Goal: Information Seeking & Learning: Check status

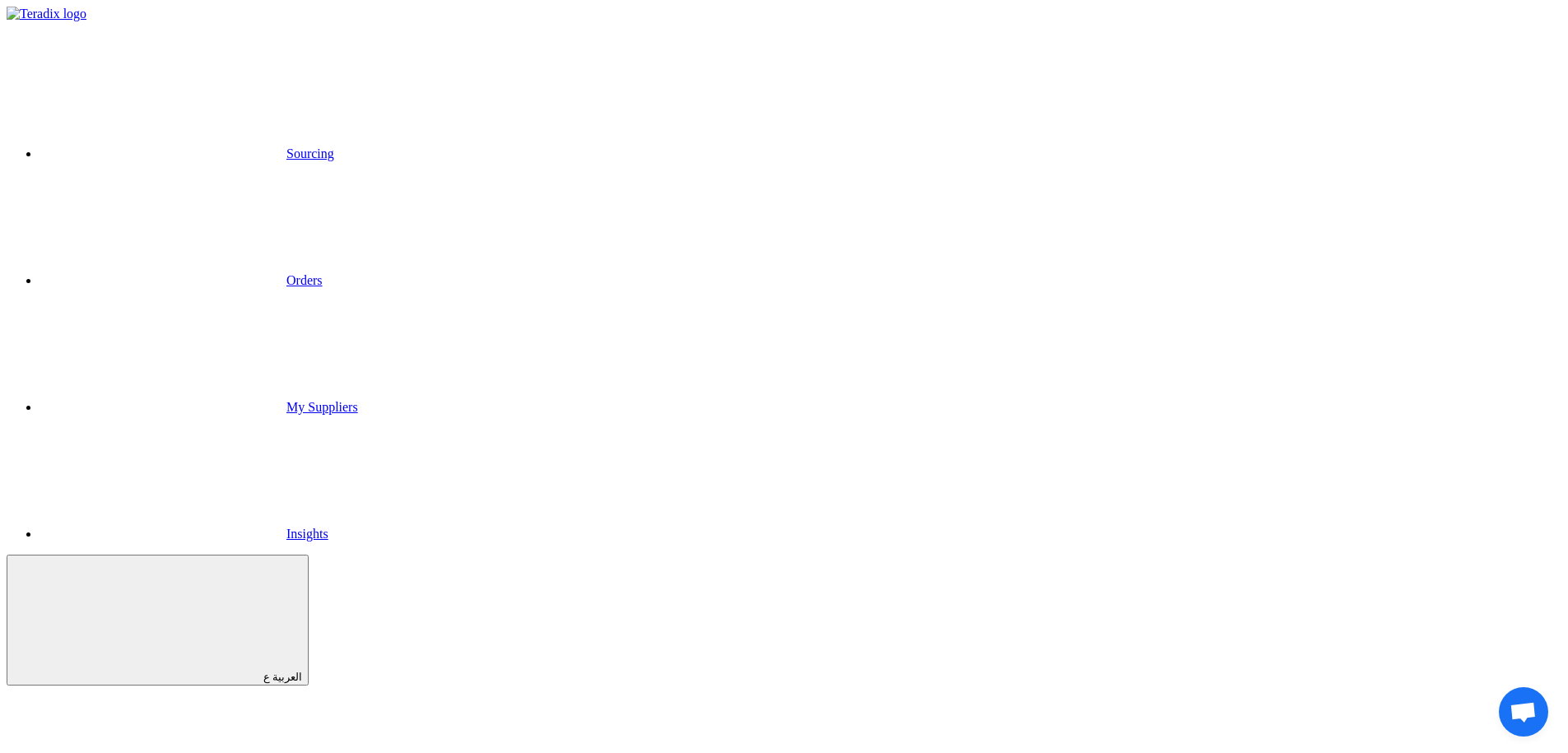
click at [334, 146] on link "Sourcing" at bounding box center [187, 153] width 295 height 14
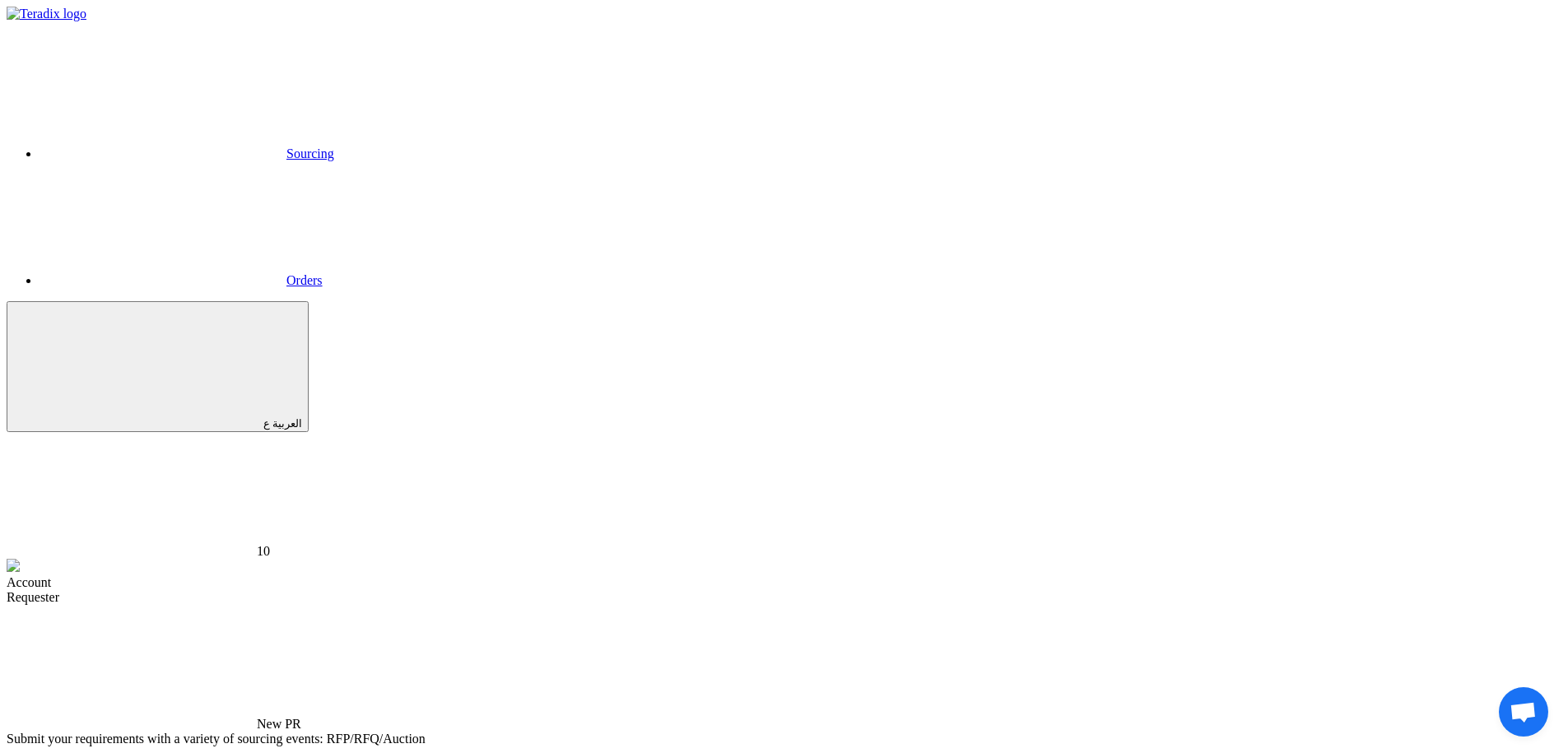
click at [334, 146] on link "Sourcing" at bounding box center [187, 153] width 295 height 14
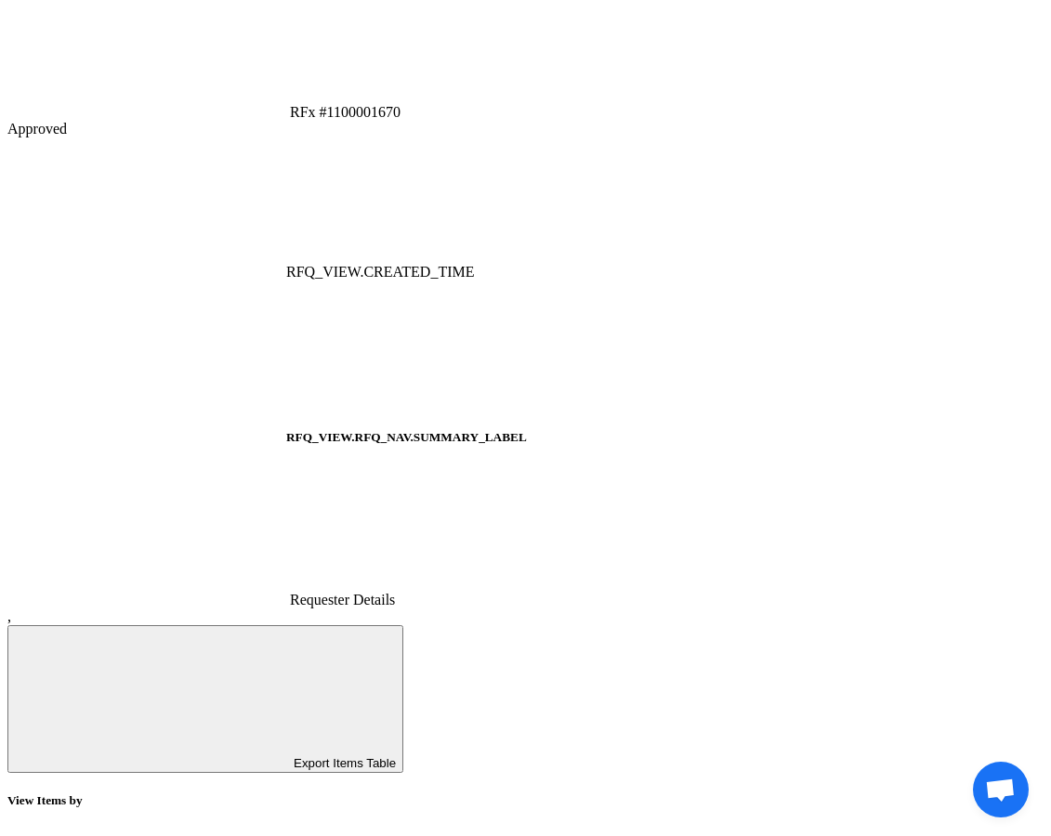
scroll to position [1066, 0]
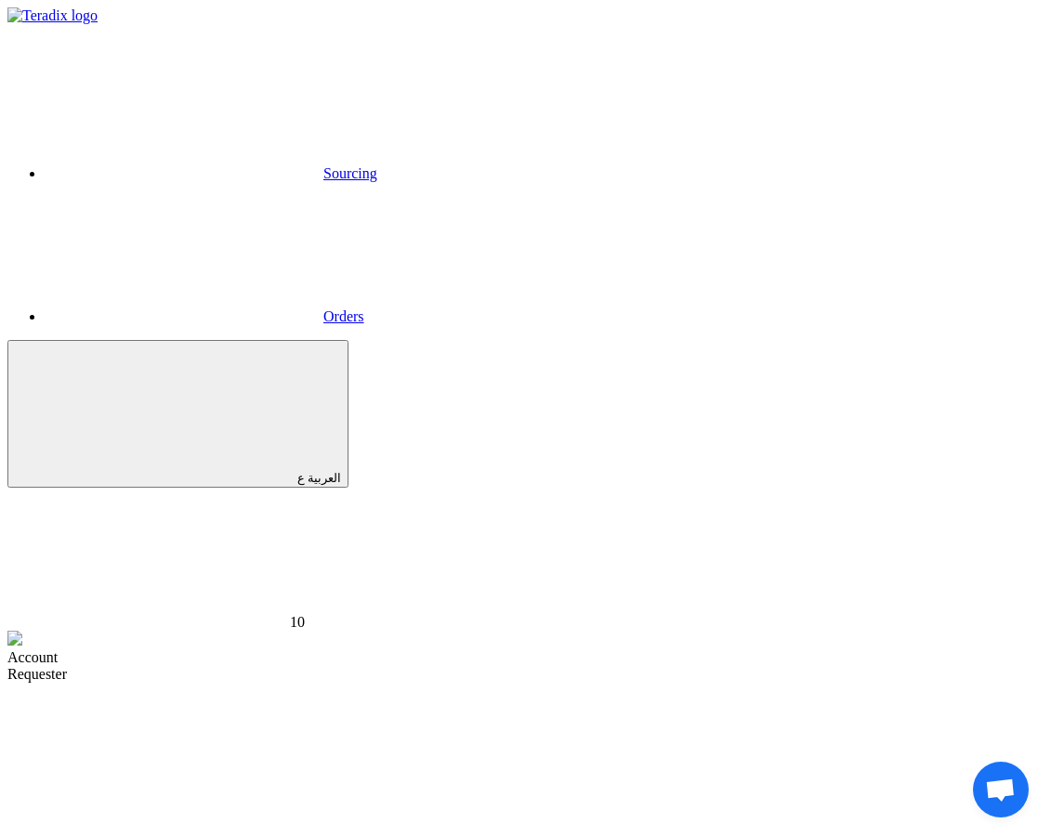
click at [292, 165] on link "Sourcing" at bounding box center [211, 173] width 333 height 16
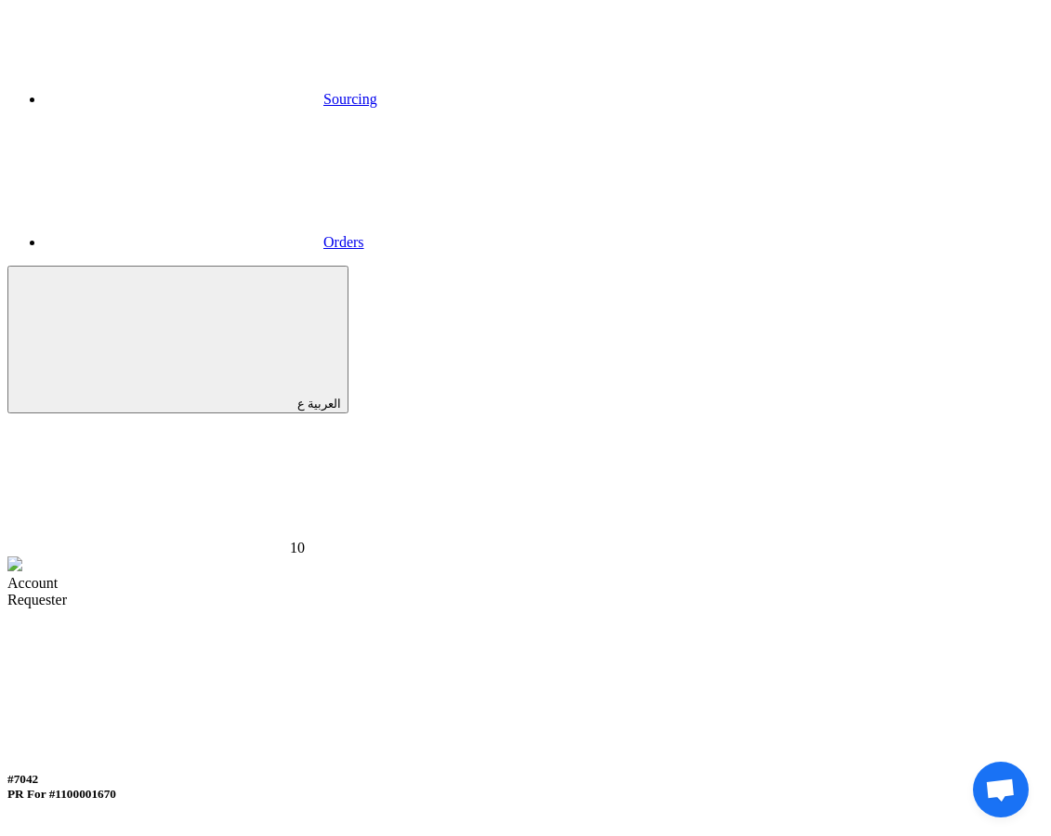
scroll to position [80, 0]
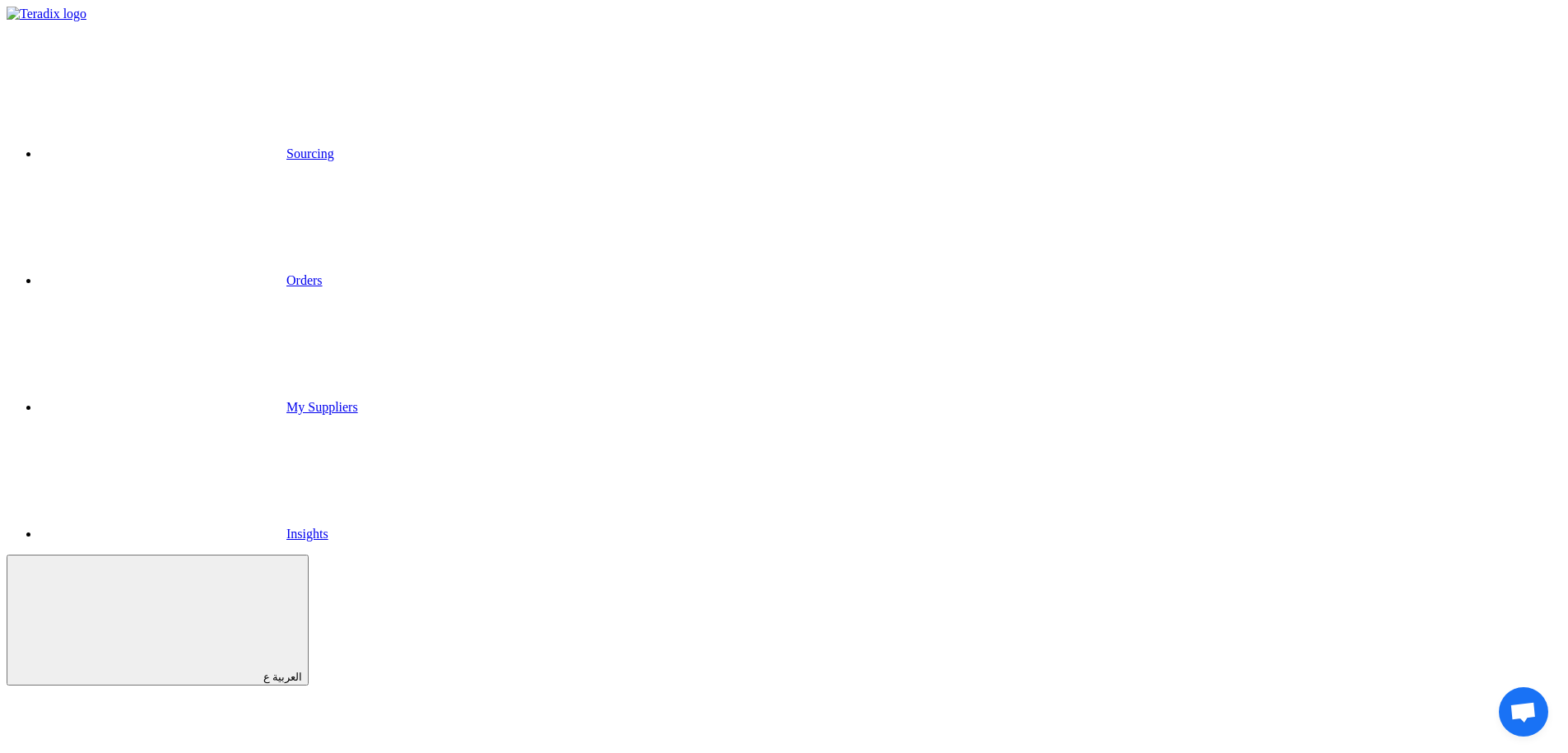
click at [334, 146] on link "Sourcing" at bounding box center [187, 153] width 295 height 14
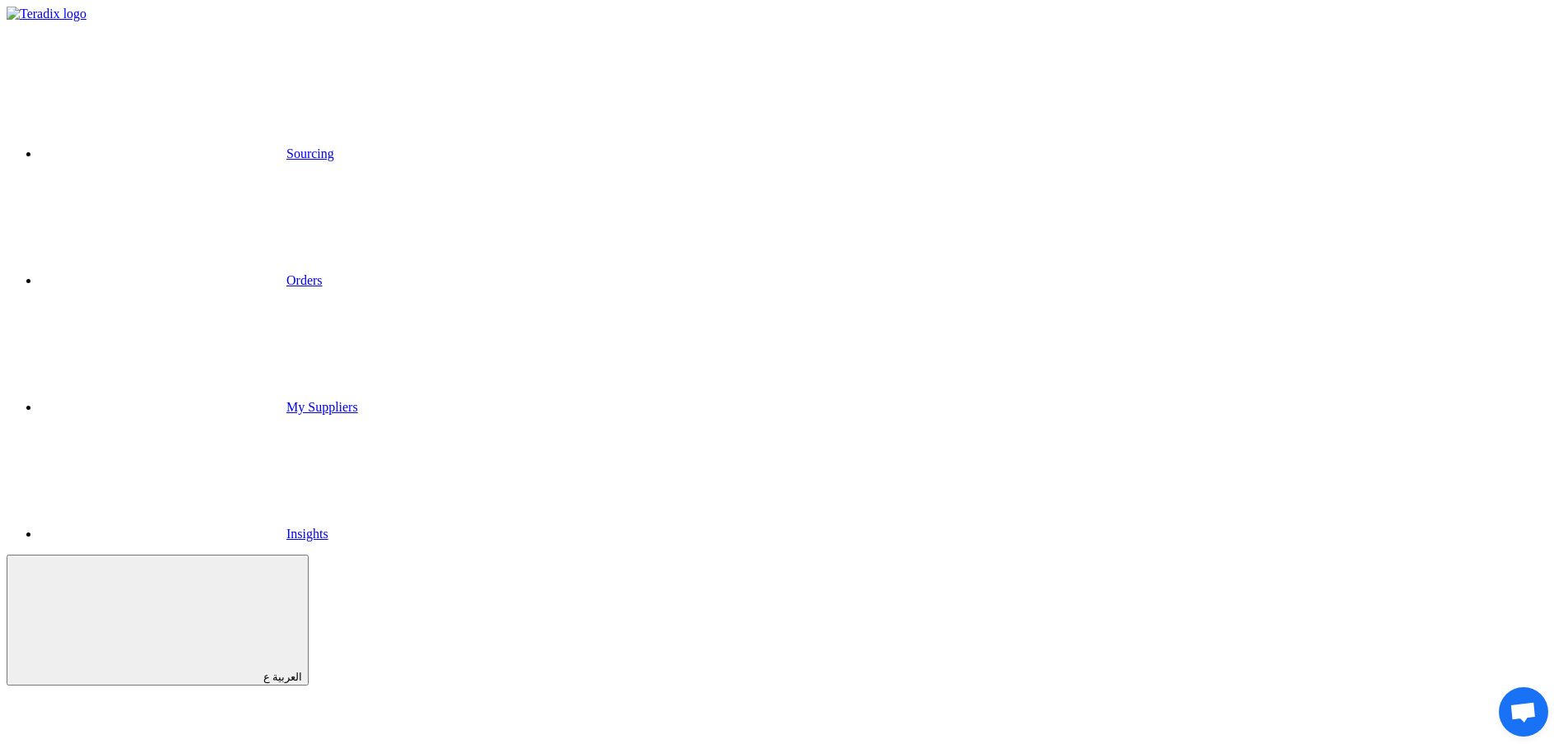
click at [334, 146] on link "Sourcing" at bounding box center [187, 153] width 295 height 14
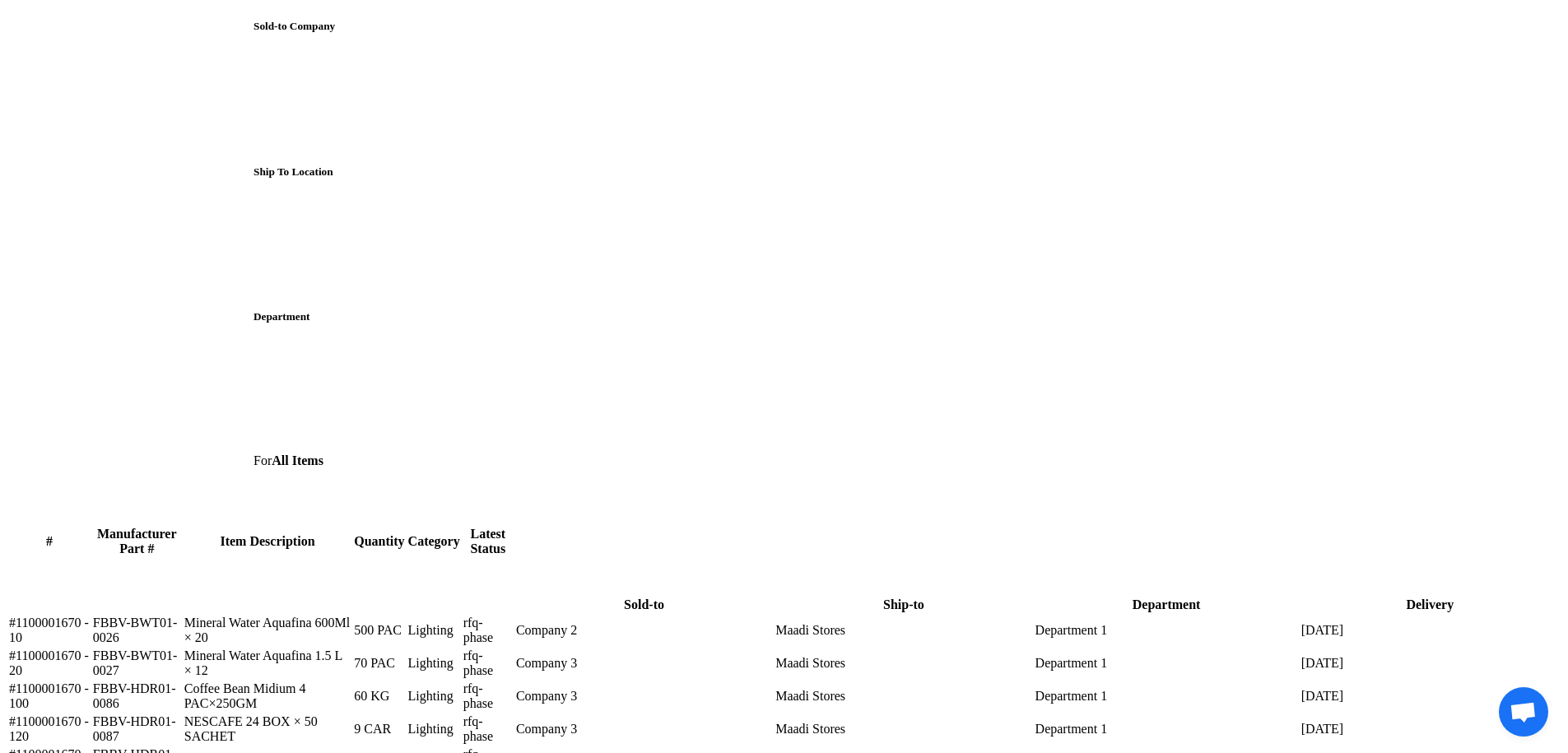
scroll to position [3007, 0]
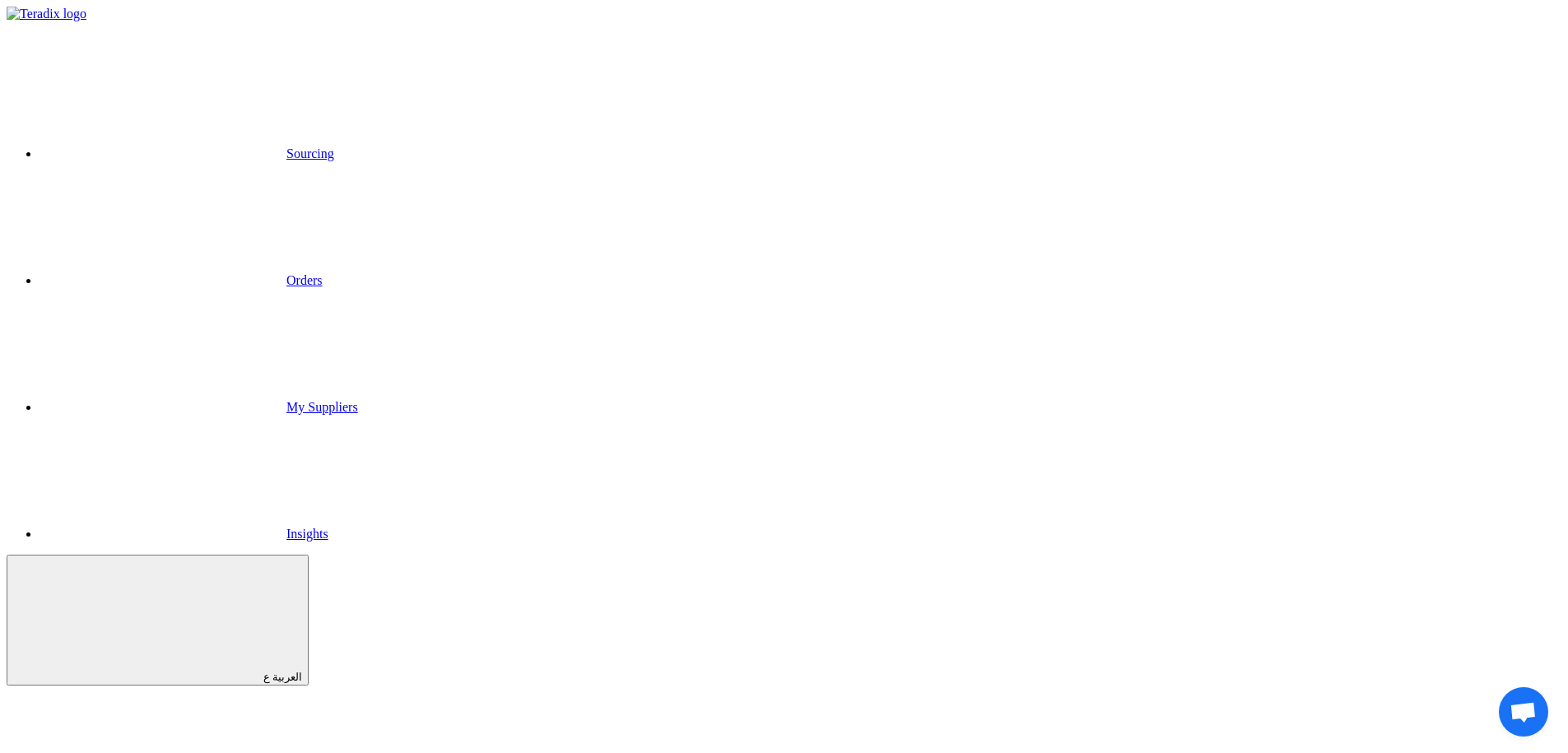
click at [334, 146] on link "Sourcing" at bounding box center [187, 153] width 295 height 14
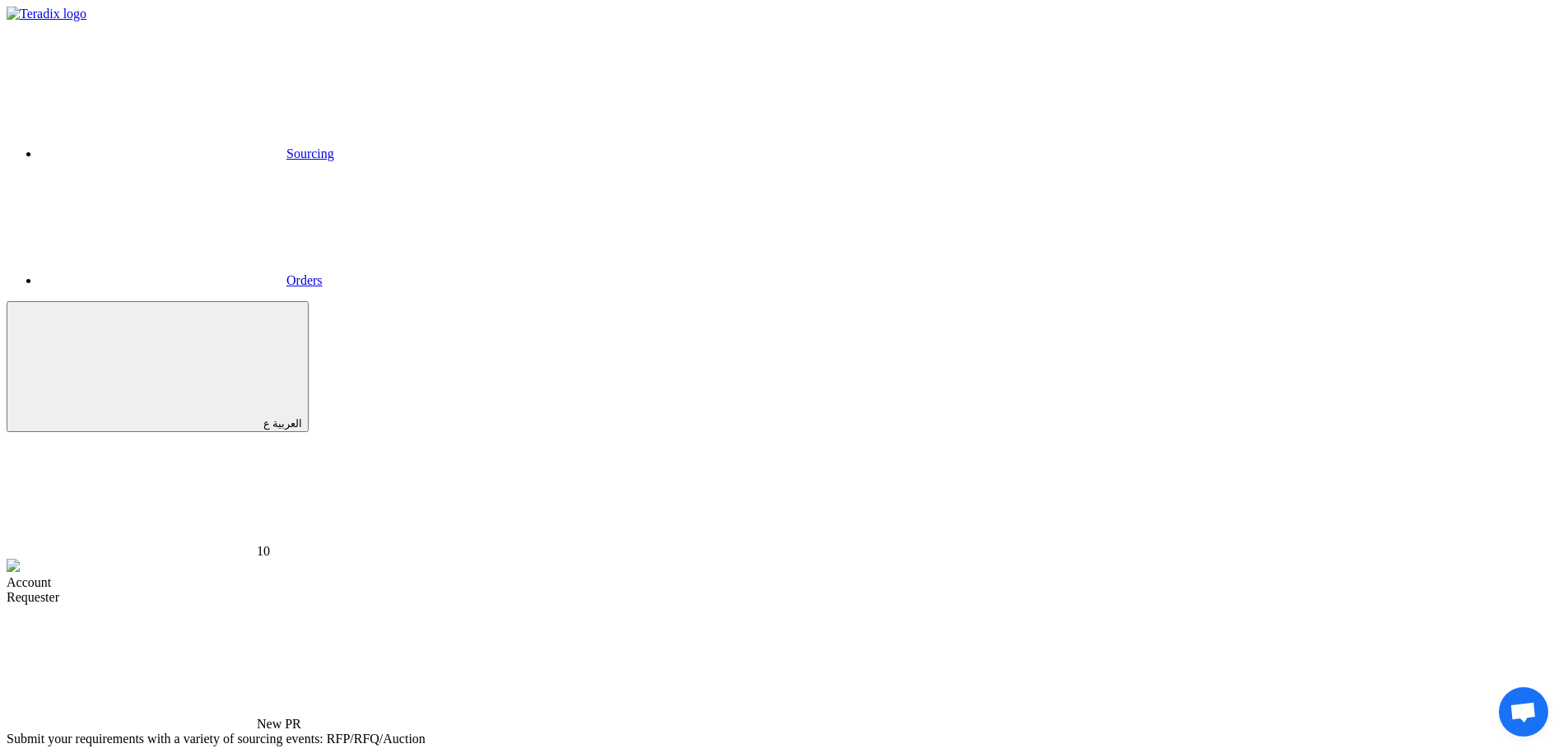
click at [334, 146] on link "Sourcing" at bounding box center [187, 153] width 295 height 14
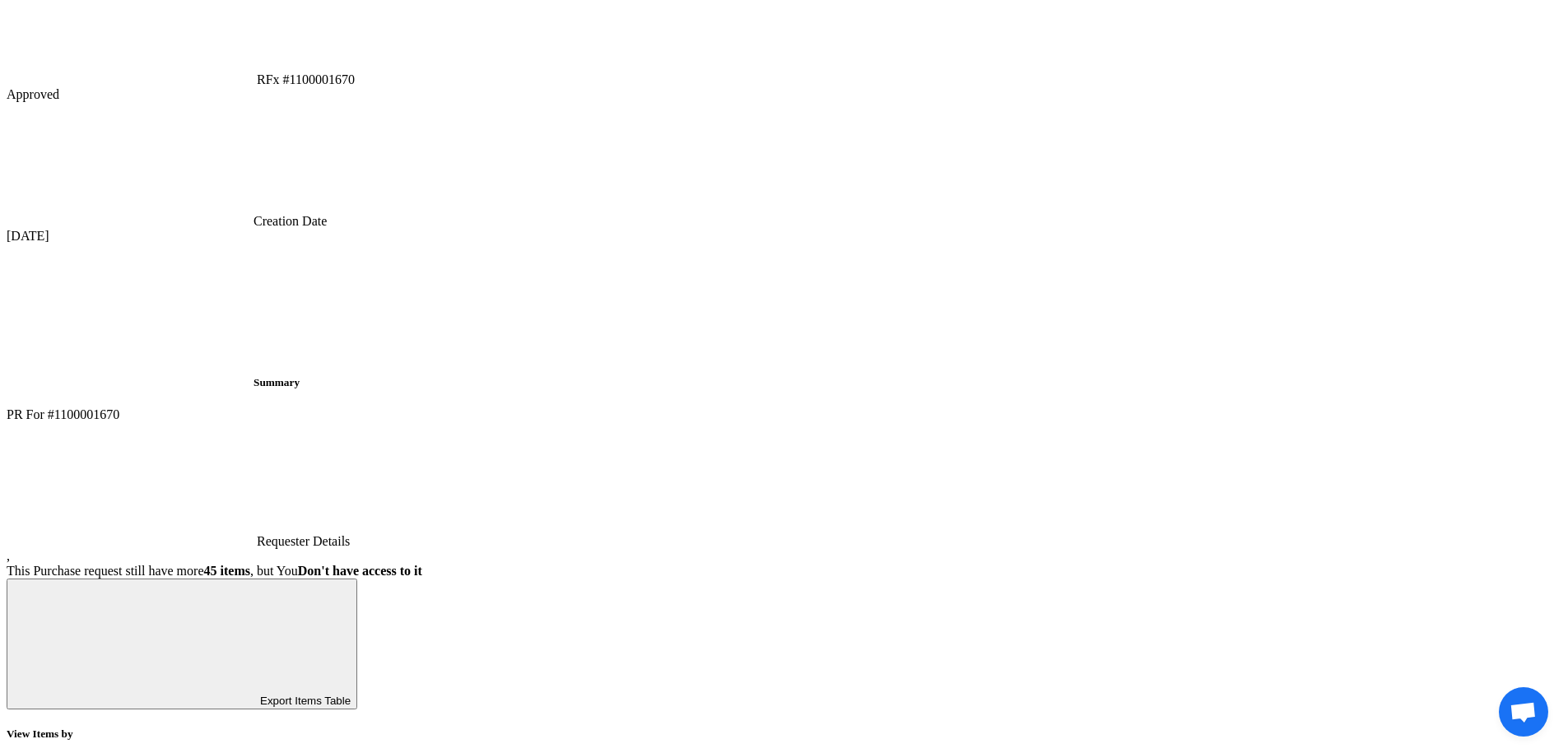
scroll to position [912, 0]
